Goal: Download file/media

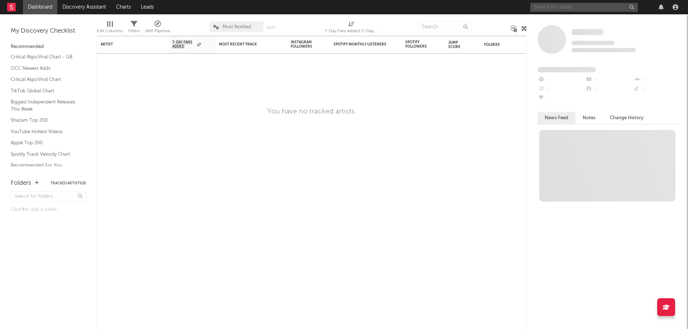
click at [580, 9] on input "text" at bounding box center [585, 7] width 108 height 9
type input "[PERSON_NAME]"
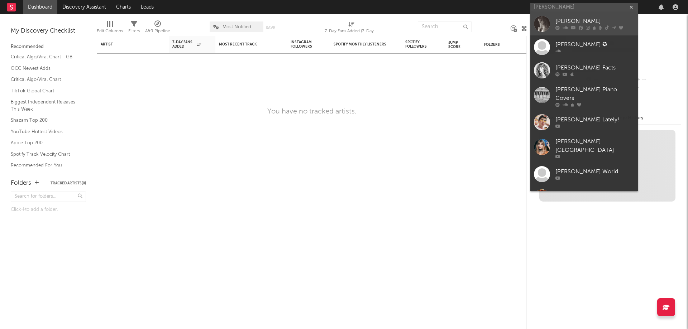
click at [576, 17] on link "[PERSON_NAME]" at bounding box center [585, 23] width 108 height 23
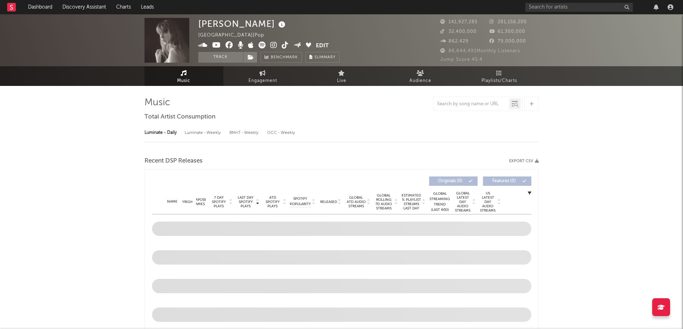
select select "6m"
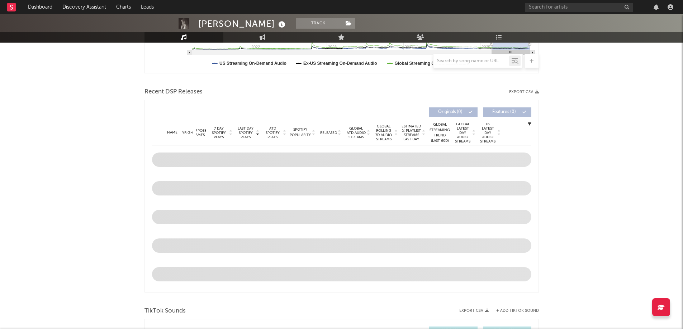
scroll to position [211, 0]
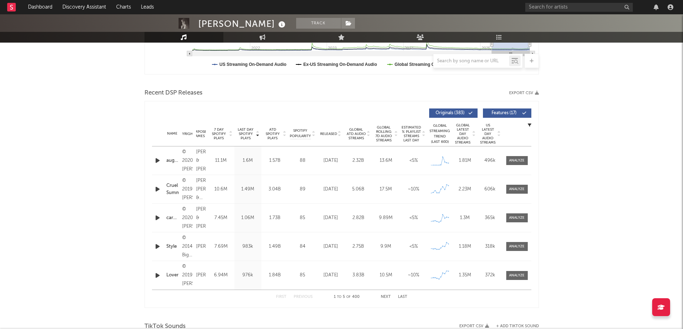
click at [531, 93] on button "Export CSV" at bounding box center [524, 93] width 30 height 4
